Goal: Book appointment/travel/reservation

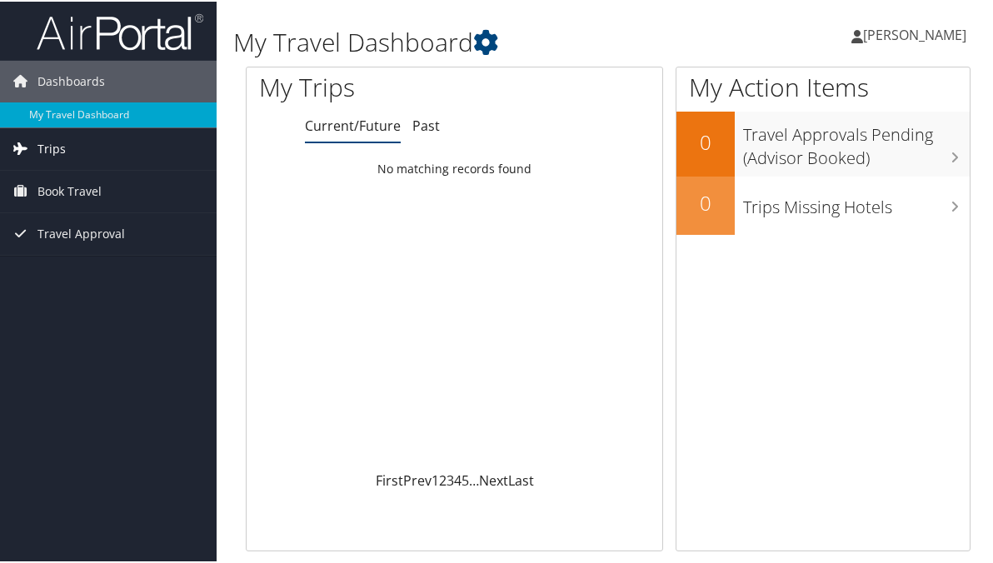
click at [77, 141] on link "Trips" at bounding box center [108, 148] width 217 height 42
click at [64, 269] on span "Book Travel" at bounding box center [69, 265] width 64 height 42
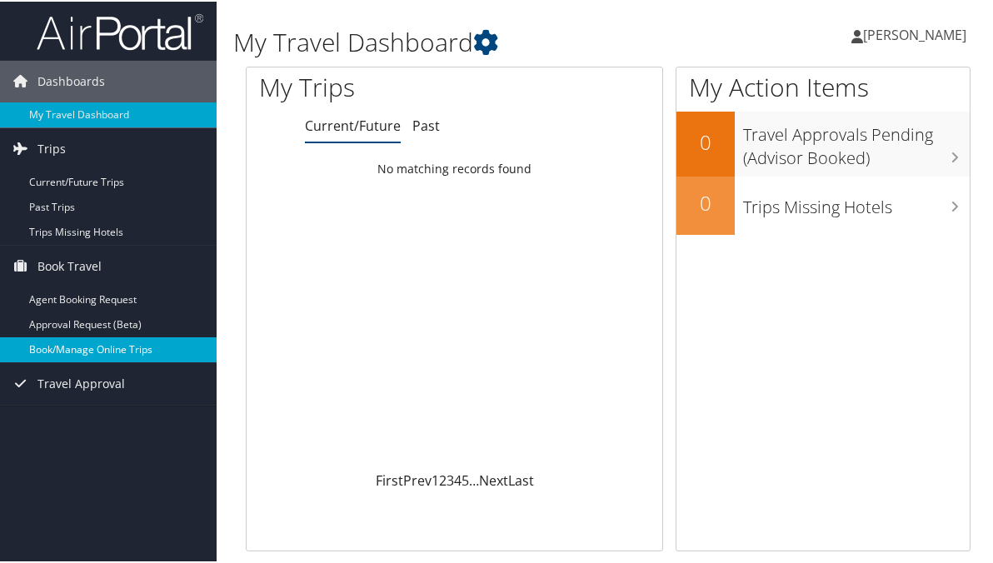
click at [60, 346] on link "Book/Manage Online Trips" at bounding box center [108, 348] width 217 height 25
